Goal: Information Seeking & Learning: Check status

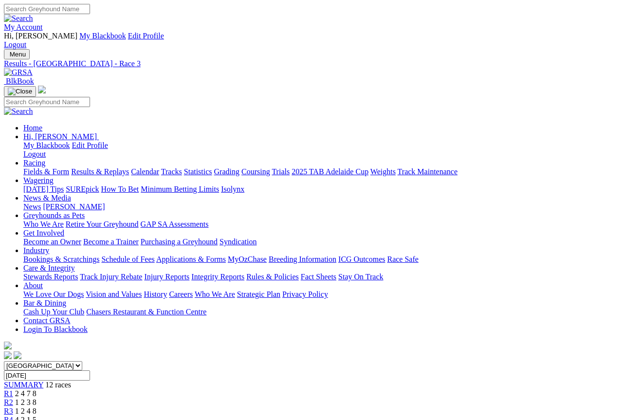
scroll to position [7, 0]
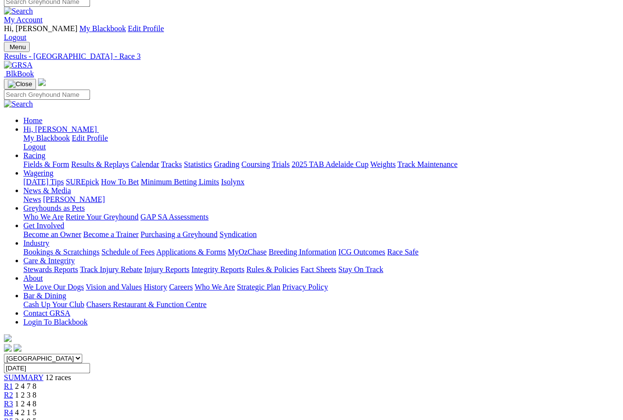
click at [36, 408] on span "4 2 1 5" at bounding box center [25, 412] width 21 height 8
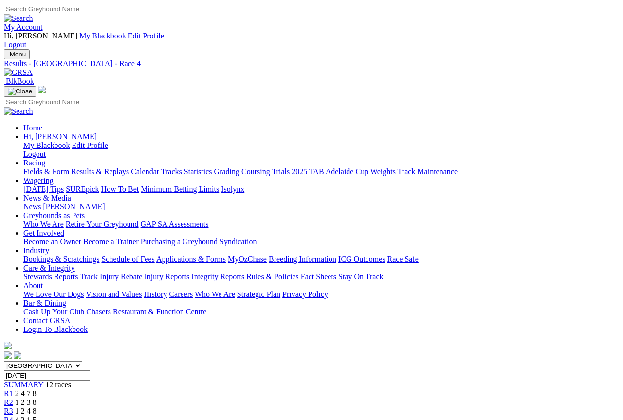
scroll to position [5, 0]
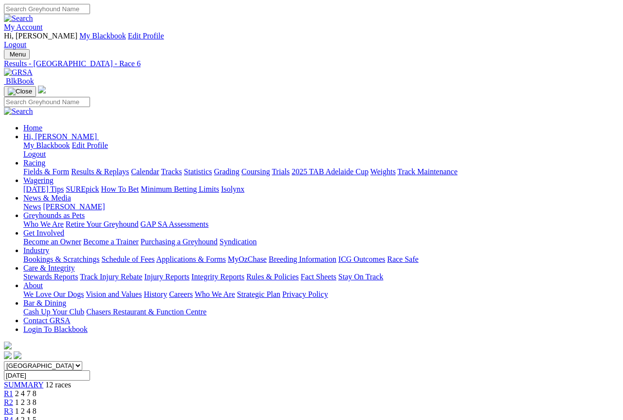
scroll to position [5, 0]
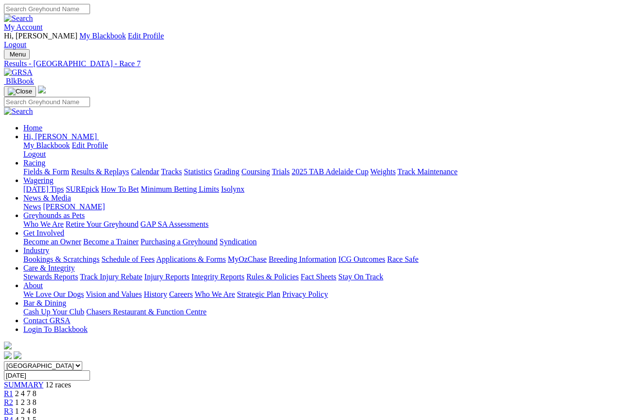
scroll to position [5, 0]
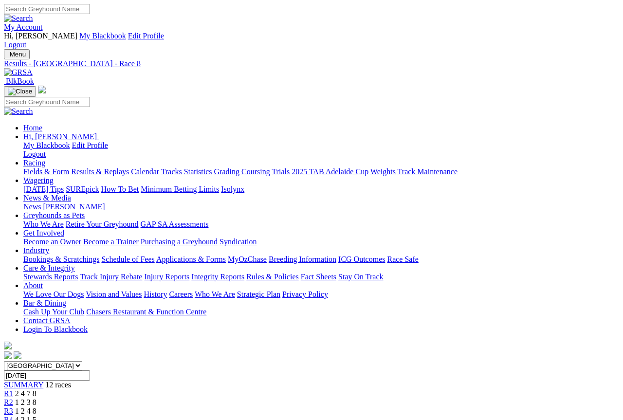
scroll to position [5, 0]
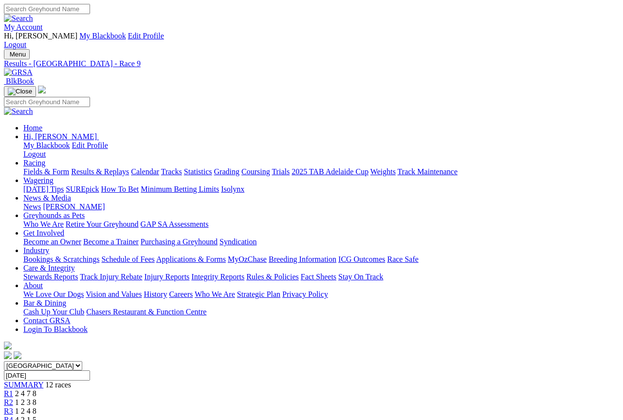
scroll to position [5, 0]
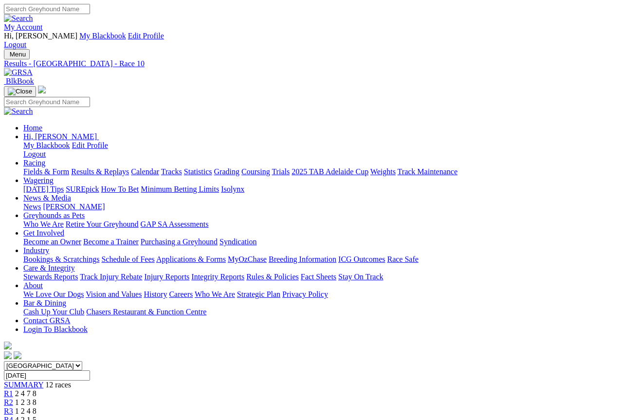
scroll to position [5, 0]
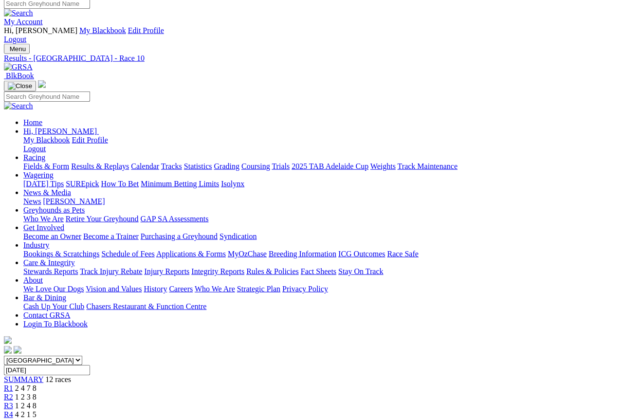
click at [13, 393] on link "R2" at bounding box center [8, 397] width 9 height 8
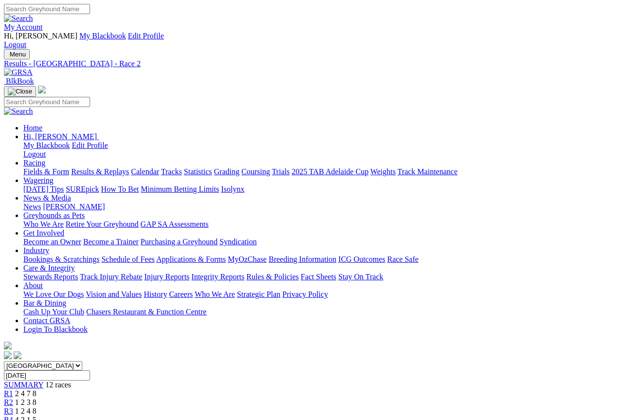
scroll to position [5, 0]
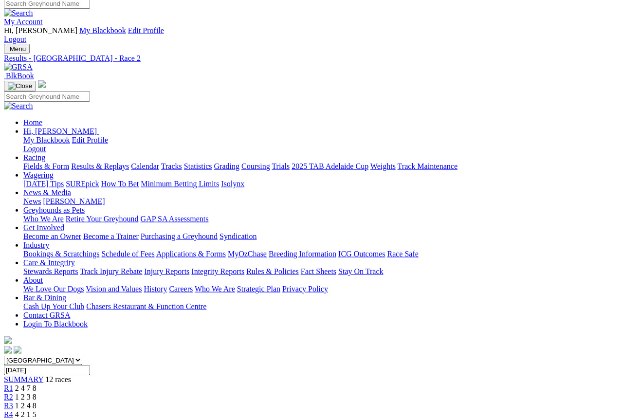
click at [13, 401] on link "R3" at bounding box center [8, 405] width 9 height 8
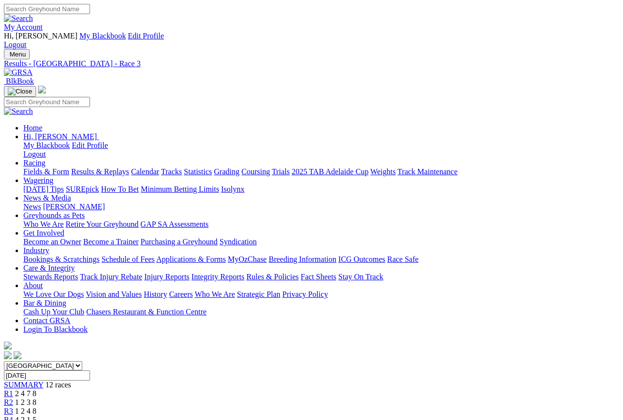
scroll to position [5, 0]
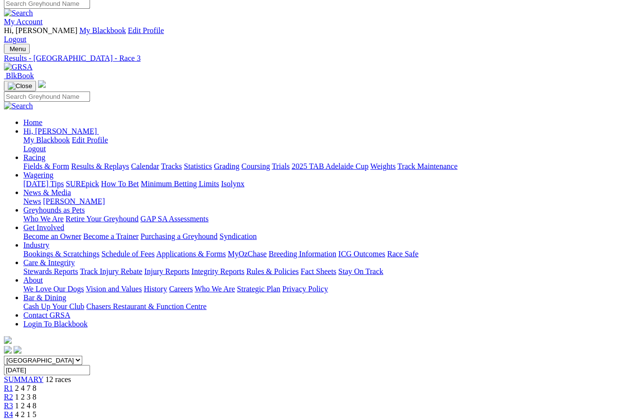
click at [13, 410] on span "R4" at bounding box center [8, 414] width 9 height 8
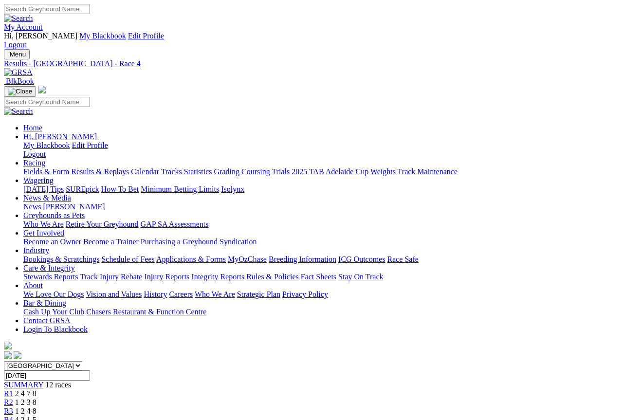
scroll to position [5, 0]
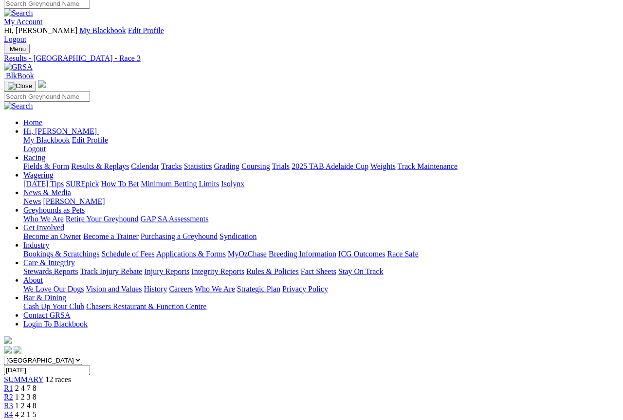
click at [13, 410] on link "R4" at bounding box center [8, 414] width 9 height 8
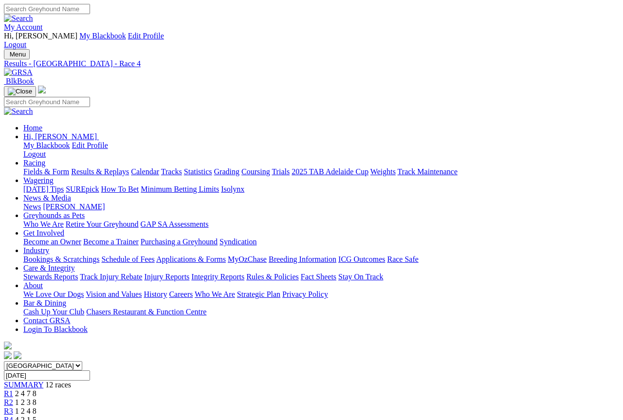
scroll to position [5, 0]
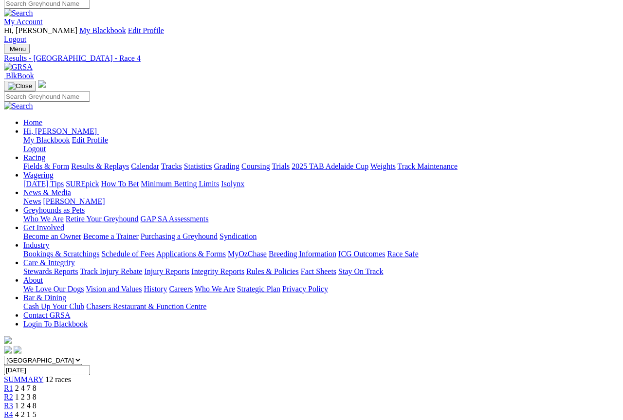
click at [13, 419] on link "R5" at bounding box center [8, 423] width 9 height 8
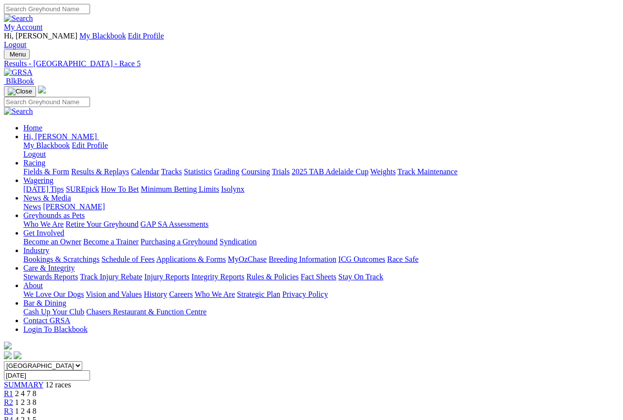
scroll to position [5, 0]
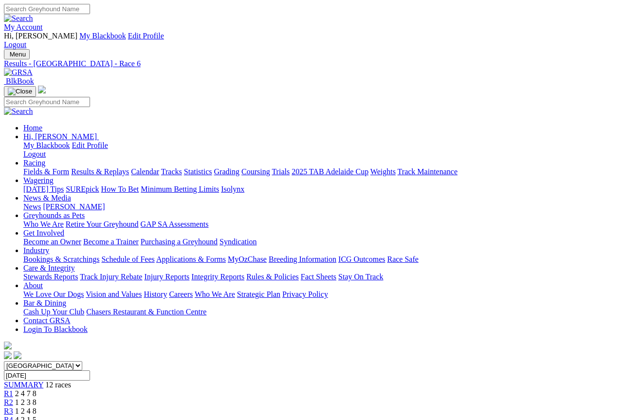
scroll to position [5, 0]
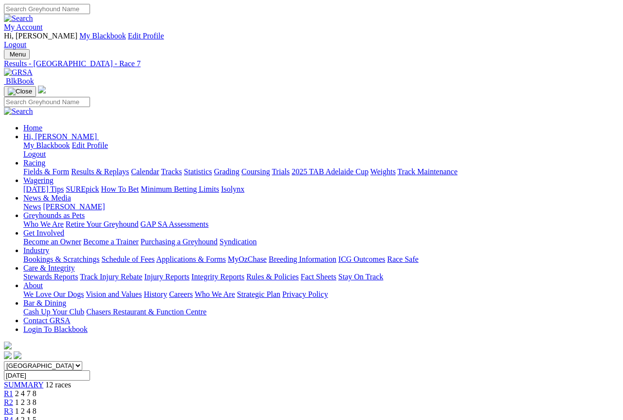
scroll to position [5, 0]
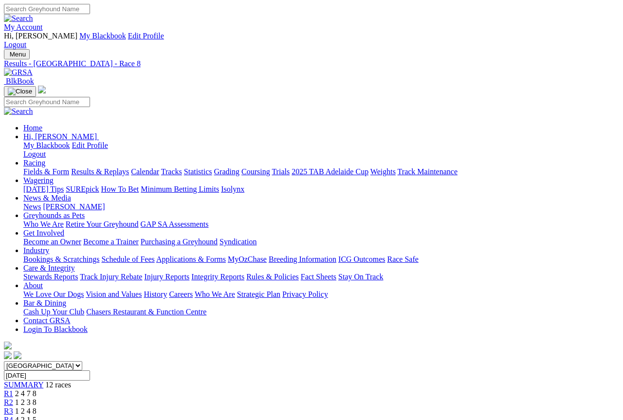
scroll to position [5, 0]
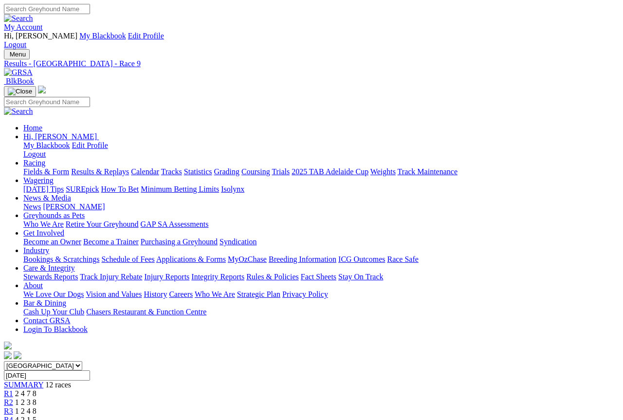
scroll to position [5, 0]
